Goal: Go to known website: Access a specific website the user already knows

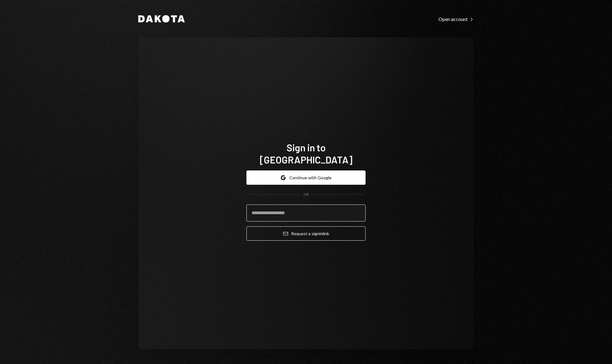
click at [316, 205] on input "email" at bounding box center [306, 213] width 119 height 17
type input "**********"
click at [310, 230] on button "Email Request a sign in link" at bounding box center [306, 233] width 119 height 14
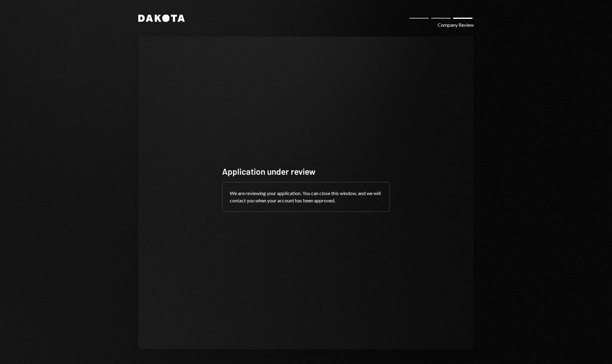
click at [161, 22] on icon "Dakota" at bounding box center [161, 18] width 47 height 7
